Goal: Entertainment & Leisure: Consume media (video, audio)

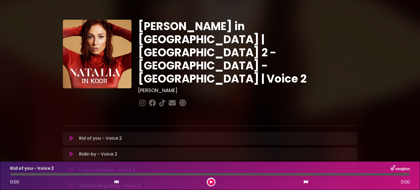
click at [70, 136] on icon at bounding box center [71, 138] width 4 height 5
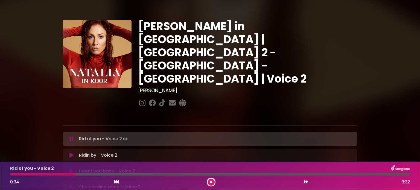
drag, startPoint x: 75, startPoint y: 174, endPoint x: 9, endPoint y: 174, distance: 66.7
click at [9, 174] on div at bounding box center [210, 174] width 406 height 2
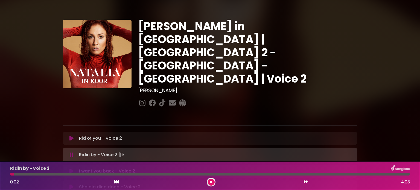
click at [71, 136] on icon at bounding box center [71, 138] width 4 height 5
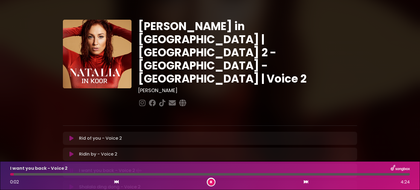
click at [96, 151] on p "Ridin by - Voice 2 Loading Track..." at bounding box center [98, 154] width 38 height 7
click at [72, 151] on icon at bounding box center [71, 153] width 4 height 5
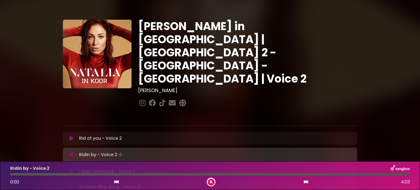
click at [212, 182] on icon at bounding box center [211, 181] width 2 height 3
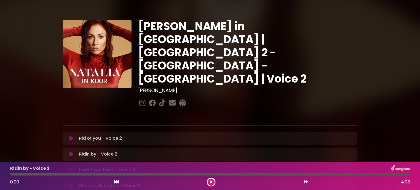
drag, startPoint x: 210, startPoint y: 183, endPoint x: 213, endPoint y: 168, distance: 15.4
click at [210, 181] on icon at bounding box center [211, 181] width 2 height 3
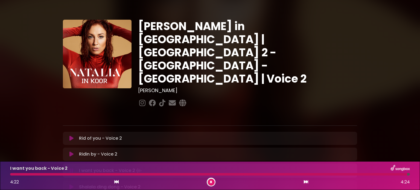
click at [12, 174] on div at bounding box center [208, 174] width 397 height 2
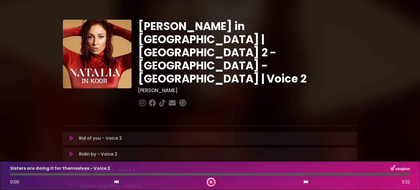
click at [274, 132] on div "Rid of you - Voice 2 Loading Track... Your Feedback" at bounding box center [210, 138] width 294 height 13
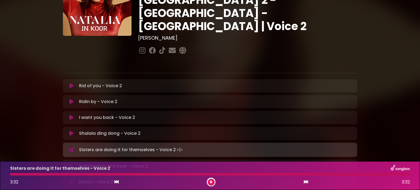
scroll to position [55, 0]
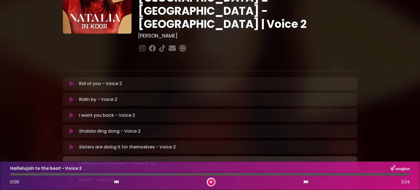
click at [70, 144] on icon at bounding box center [71, 146] width 4 height 5
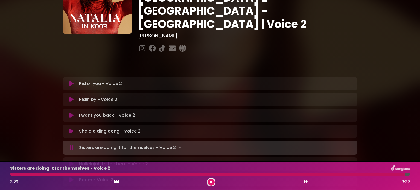
click at [212, 182] on button at bounding box center [211, 182] width 7 height 7
